Goal: Task Accomplishment & Management: Use online tool/utility

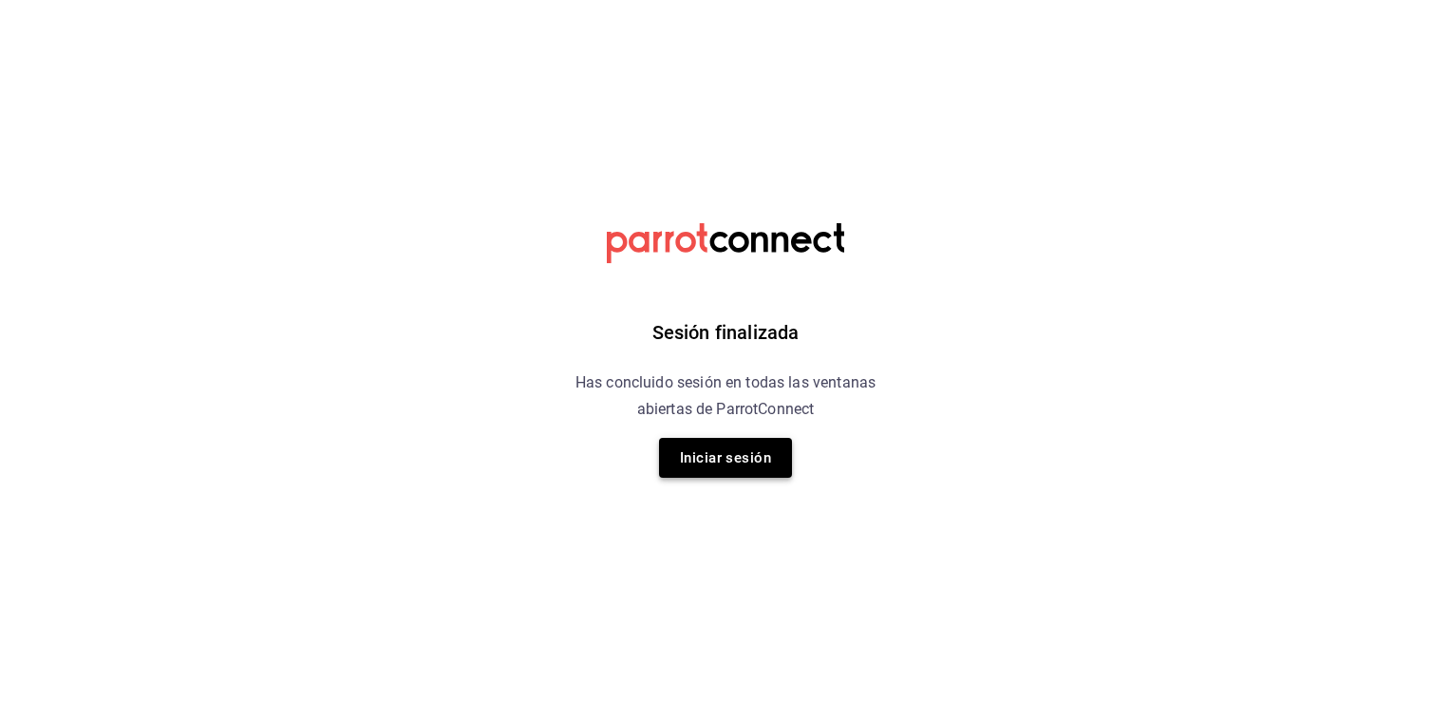
click at [723, 446] on button "Iniciar sesión" at bounding box center [725, 458] width 133 height 40
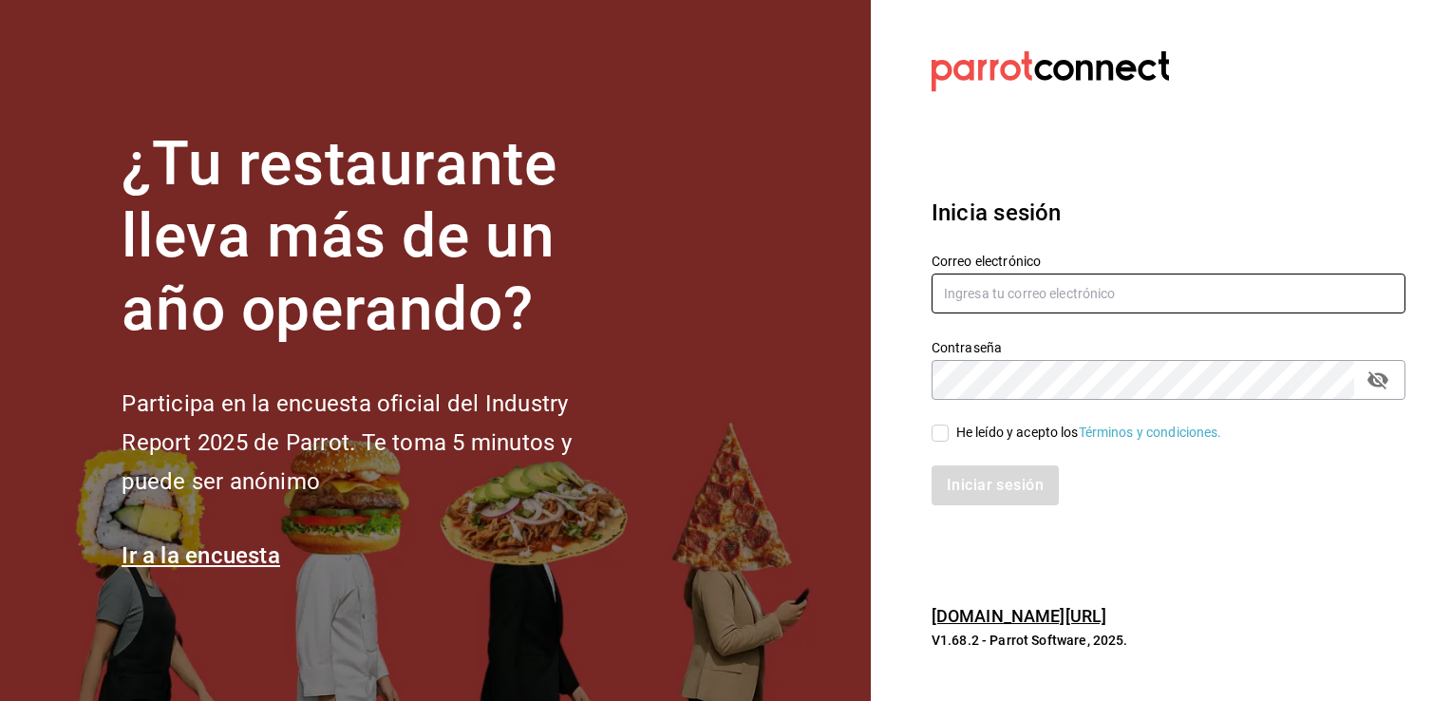
type input "calebfranco@grupocosteno.com"
click at [936, 426] on input "He leído y acepto los Términos y condiciones." at bounding box center [939, 432] width 17 height 17
checkbox input "true"
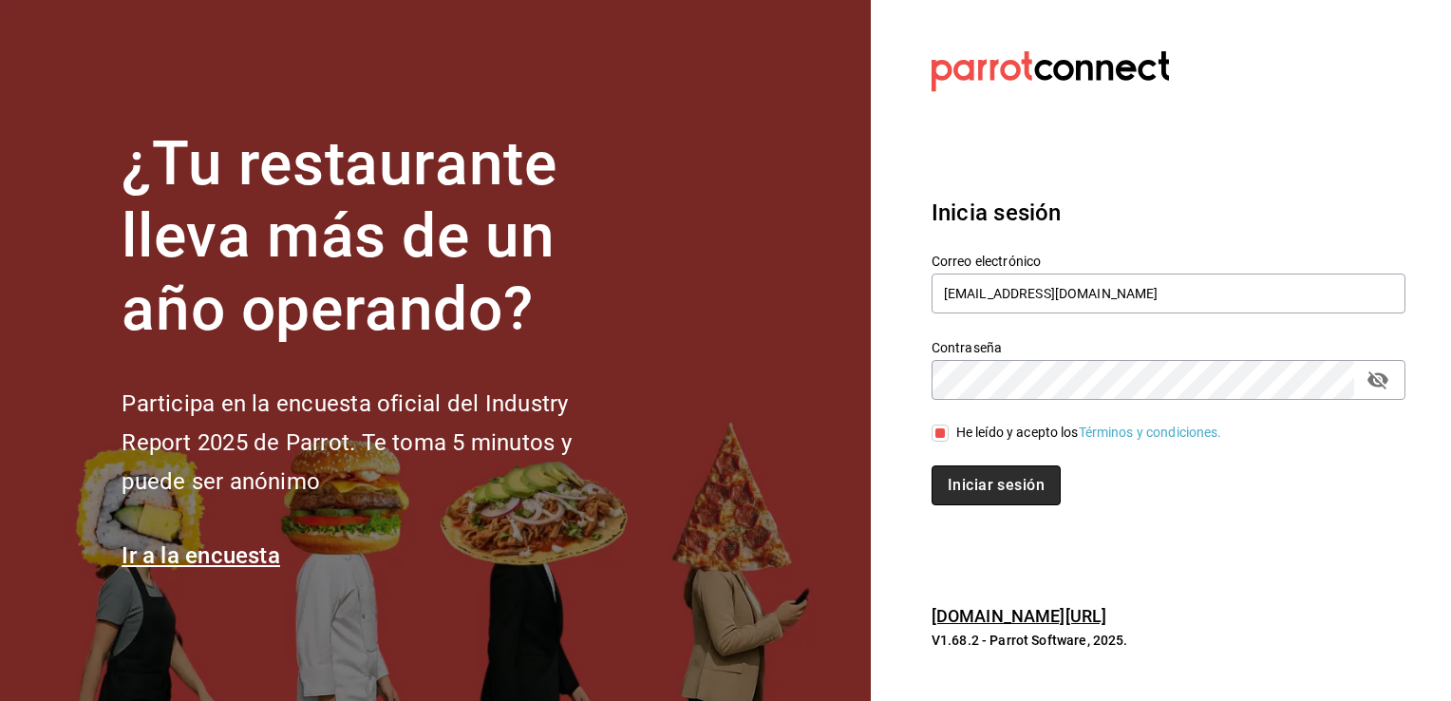
click at [993, 484] on button "Iniciar sesión" at bounding box center [995, 485] width 129 height 40
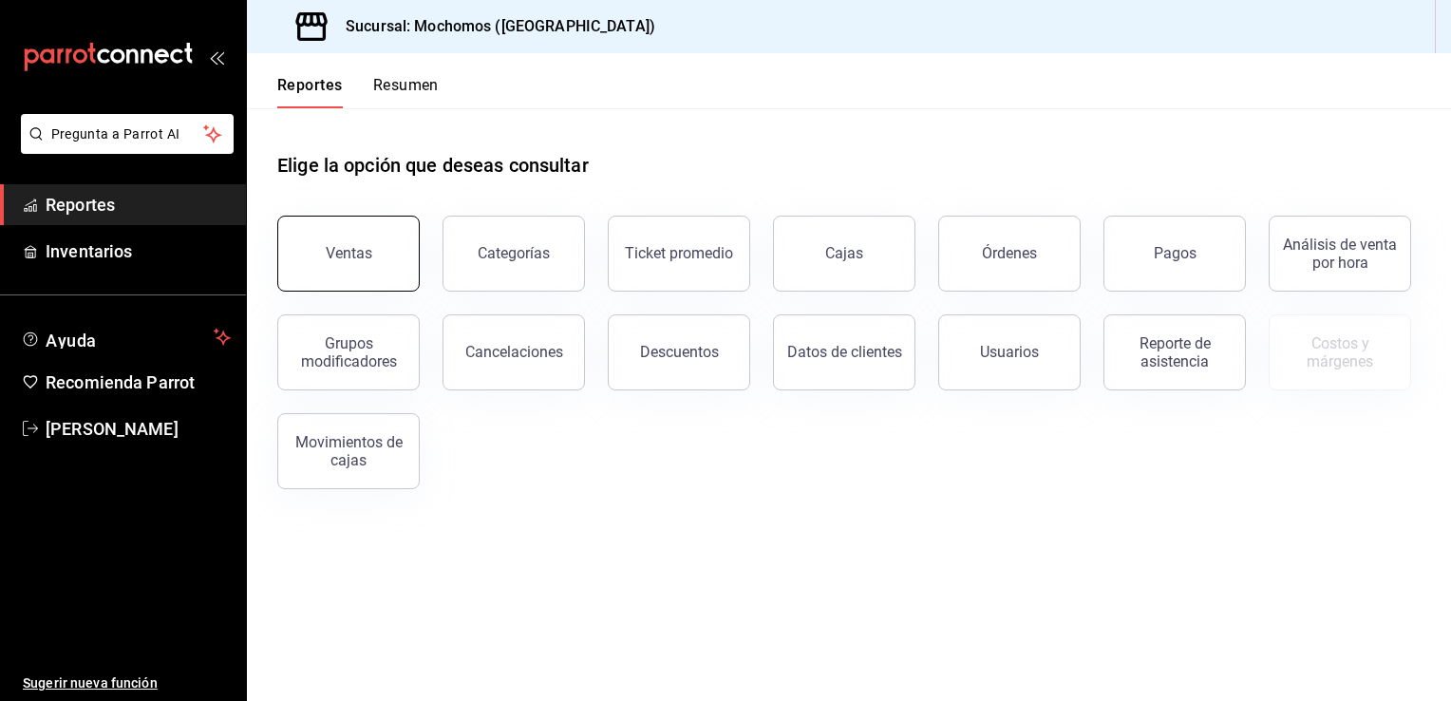
click at [386, 249] on button "Ventas" at bounding box center [348, 254] width 142 height 76
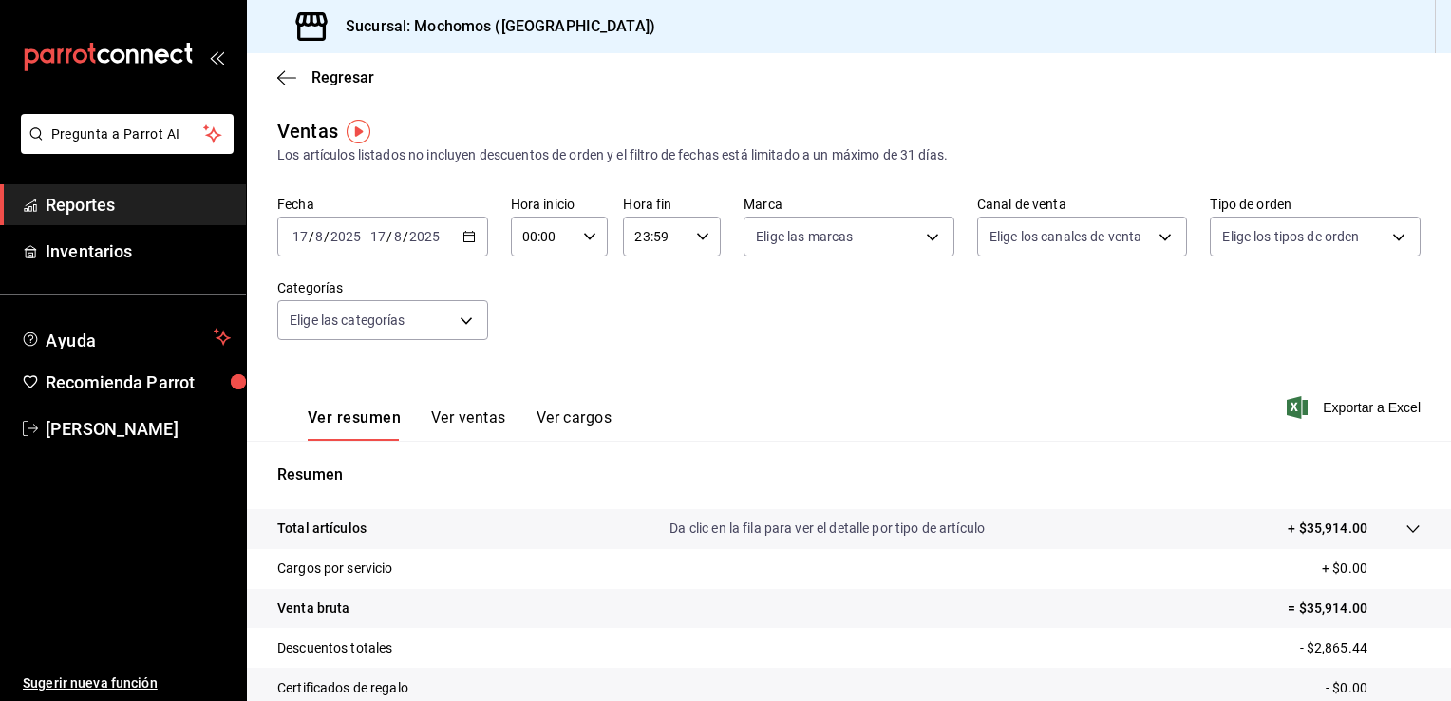
click at [469, 234] on icon "button" at bounding box center [468, 236] width 13 height 13
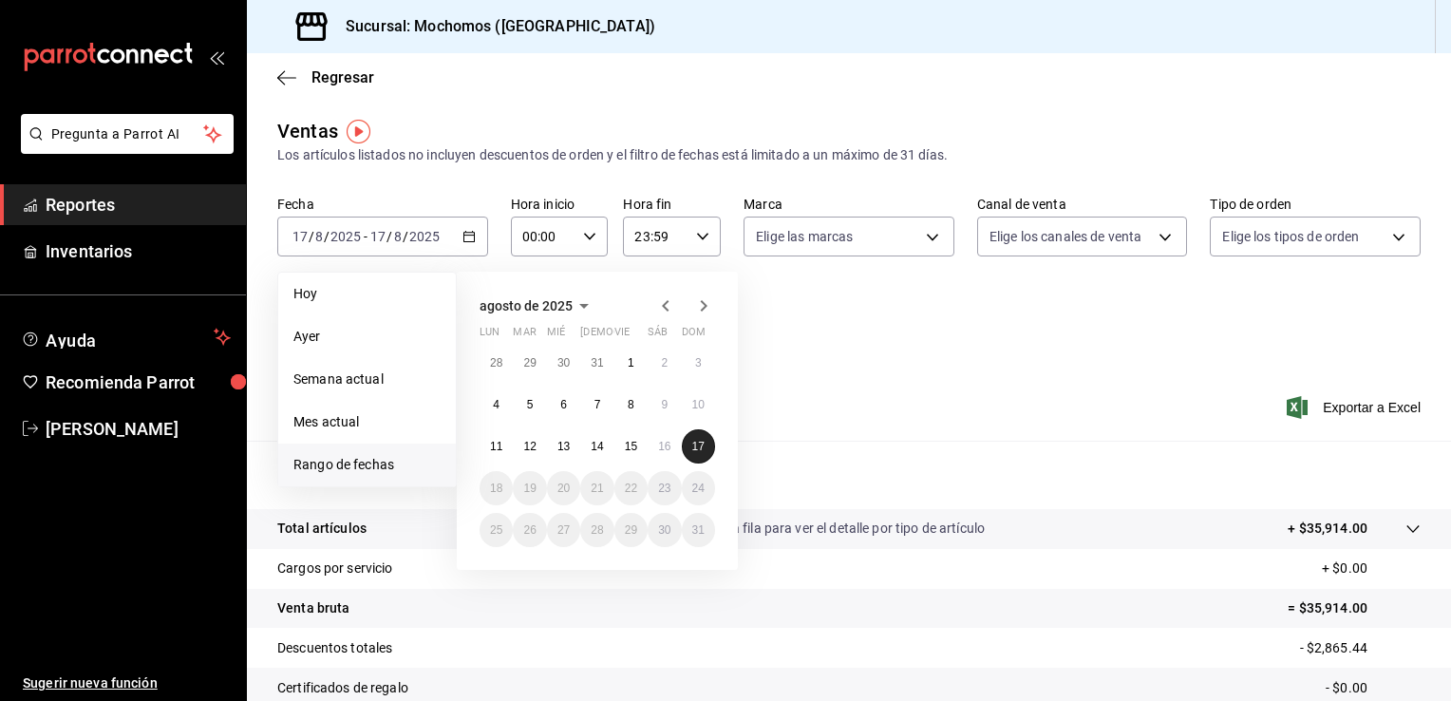
click at [695, 440] on abbr "17" at bounding box center [698, 446] width 12 height 13
click at [702, 442] on abbr "17" at bounding box center [698, 446] width 12 height 13
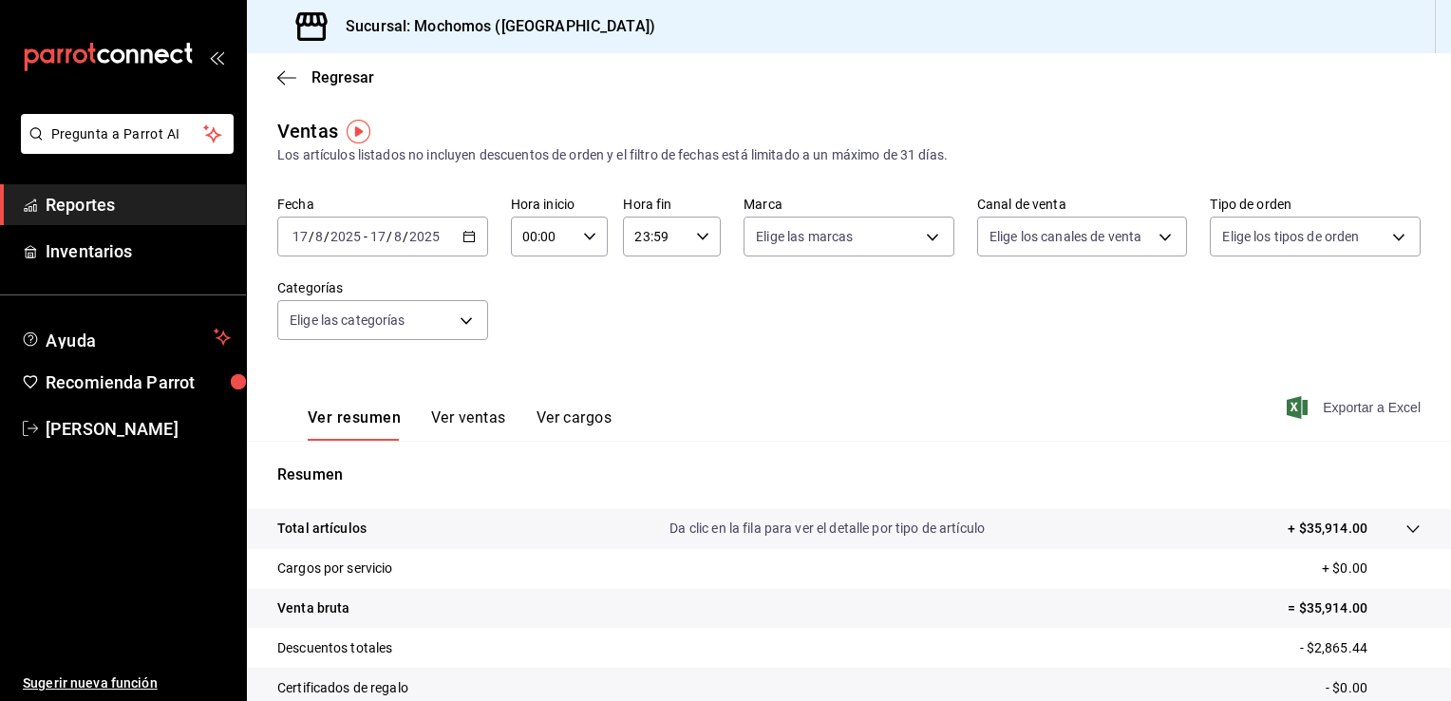
click at [1340, 408] on span "Exportar a Excel" at bounding box center [1355, 407] width 130 height 23
click at [465, 238] on icon "button" at bounding box center [468, 236] width 13 height 13
